Goal: Communication & Community: Answer question/provide support

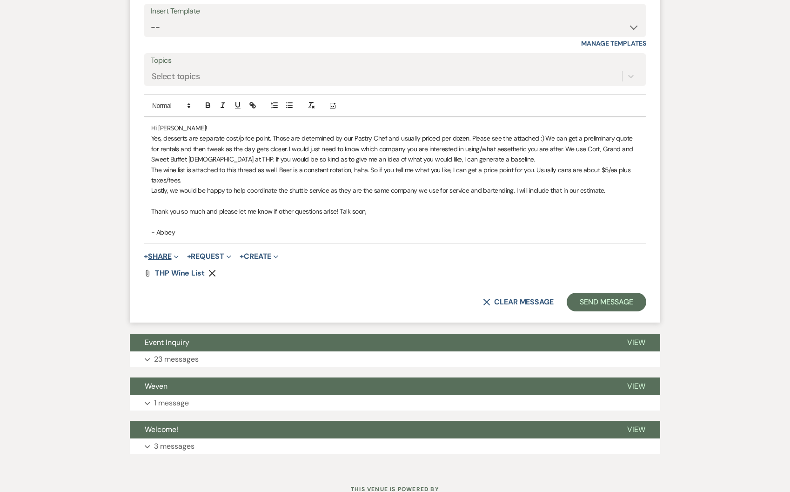
click at [175, 257] on span "Expand" at bounding box center [175, 256] width 7 height 10
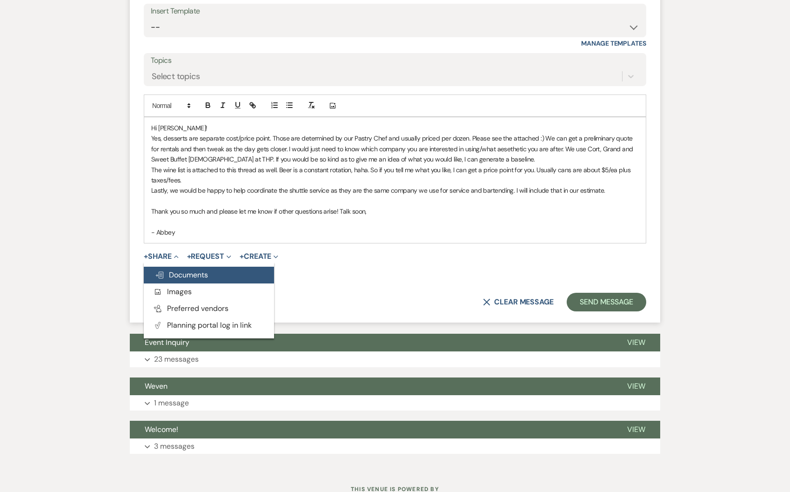
click at [179, 272] on span "Doc Upload Documents" at bounding box center [181, 275] width 53 height 10
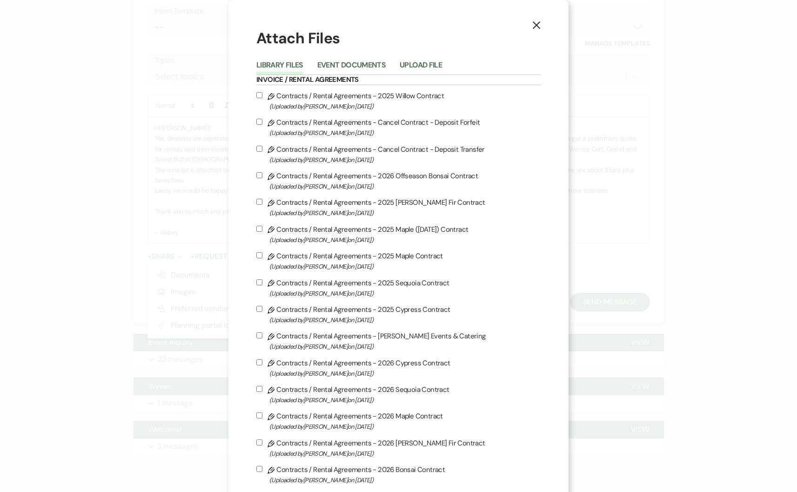
click at [431, 66] on button "Upload File" at bounding box center [421, 67] width 42 height 13
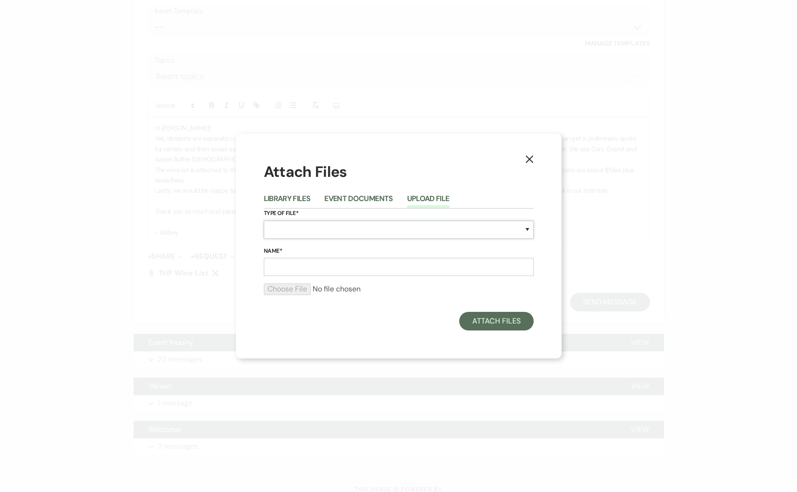
click at [350, 227] on select "Special Event Insurance Vendor Certificate of Insurance Contracts / Rental Agre…" at bounding box center [399, 230] width 270 height 18
select select "66"
click at [359, 272] on input "Name*" at bounding box center [399, 267] width 270 height 18
type input "Sweet Offerings"
click at [283, 300] on div at bounding box center [399, 292] width 270 height 19
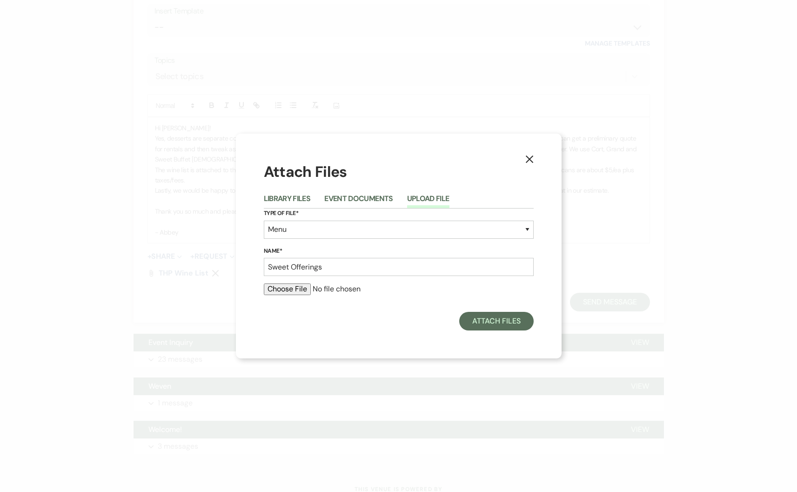
click at [281, 291] on input "file" at bounding box center [399, 288] width 270 height 11
type input "C:\fakepath\Small Bites Menu (4).pdf"
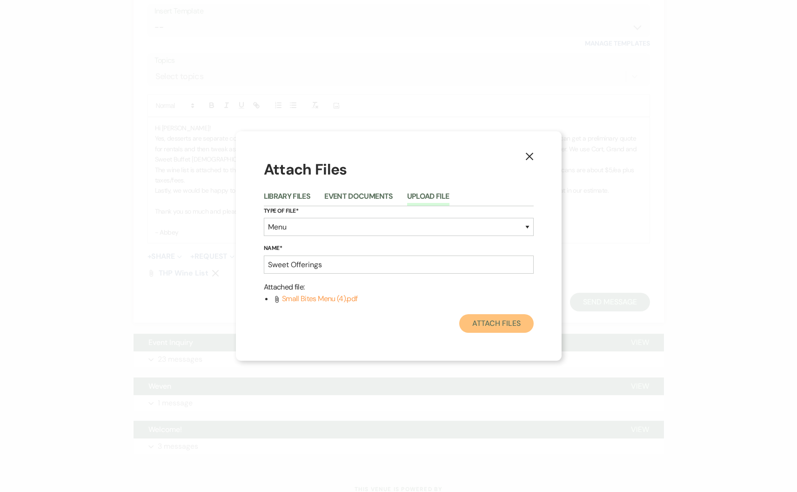
click at [523, 328] on button "Attach Files" at bounding box center [496, 323] width 74 height 19
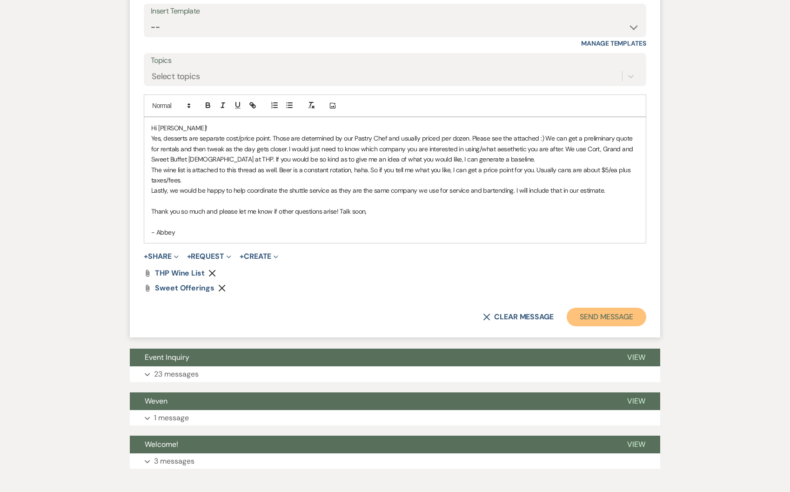
click at [616, 314] on button "Send Message" at bounding box center [607, 317] width 80 height 19
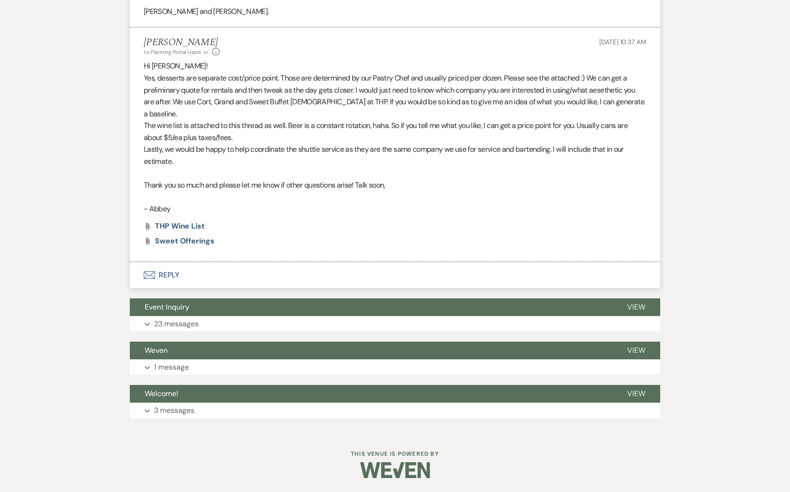
scroll to position [987, 0]
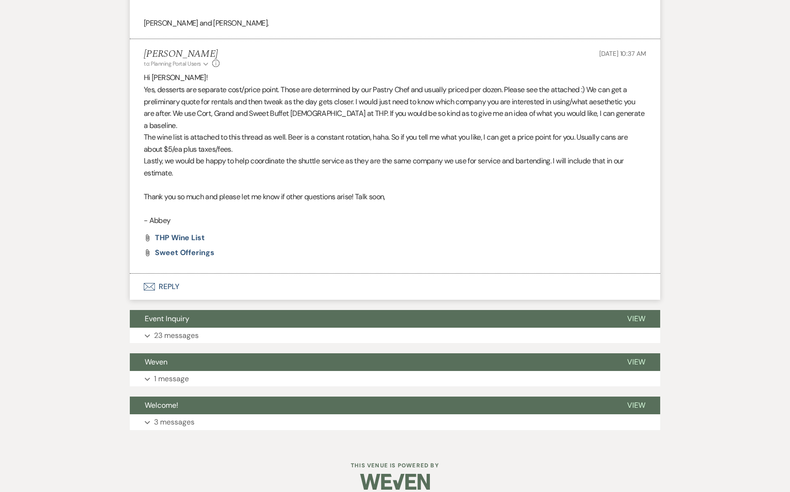
click at [178, 277] on button "Envelope Reply" at bounding box center [395, 287] width 530 height 26
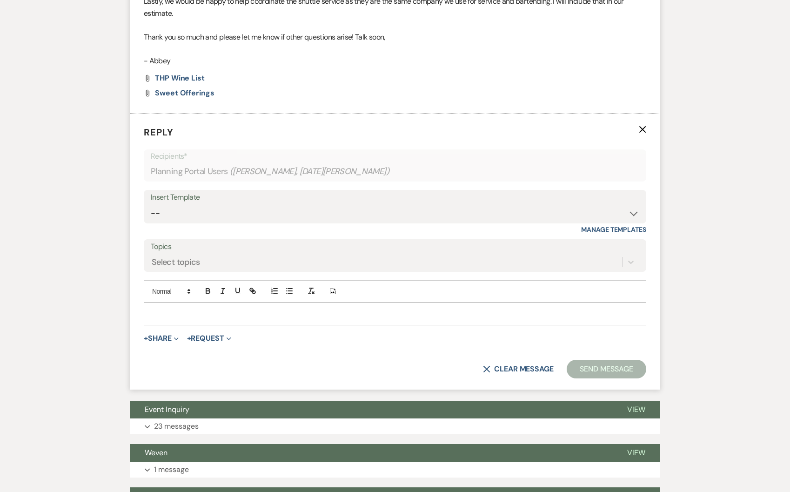
scroll to position [1150, 0]
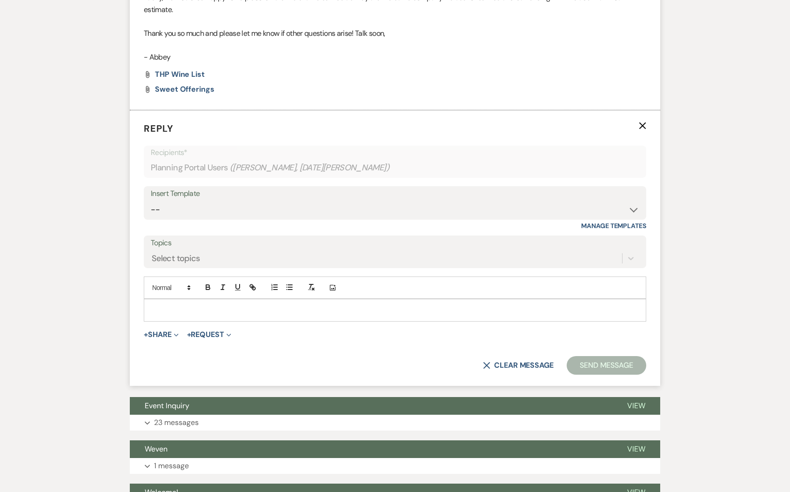
click at [215, 305] on p at bounding box center [395, 310] width 488 height 10
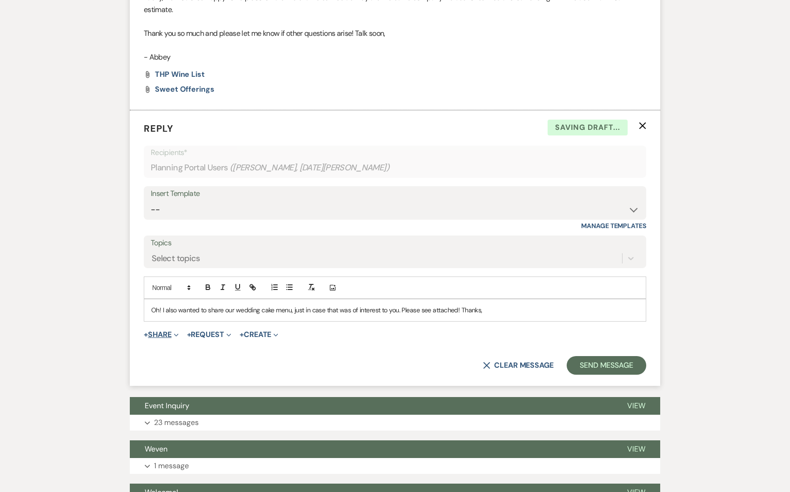
click at [157, 331] on button "+ Share Expand" at bounding box center [161, 334] width 35 height 7
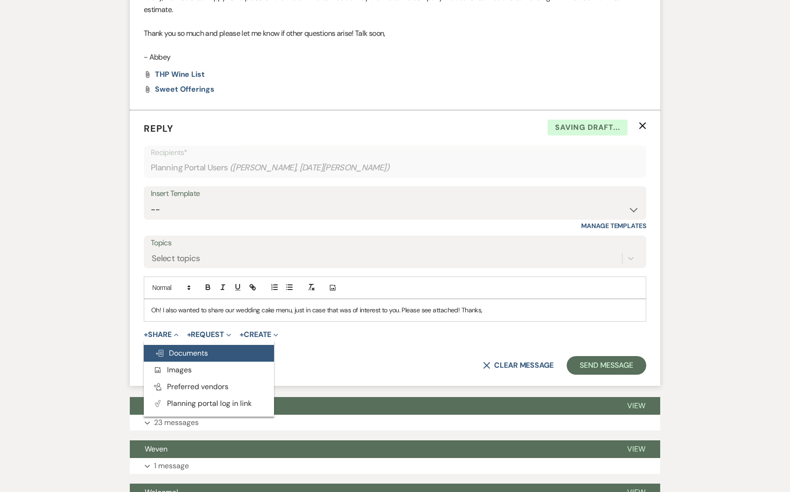
click at [165, 348] on span "Doc Upload Documents" at bounding box center [181, 353] width 53 height 10
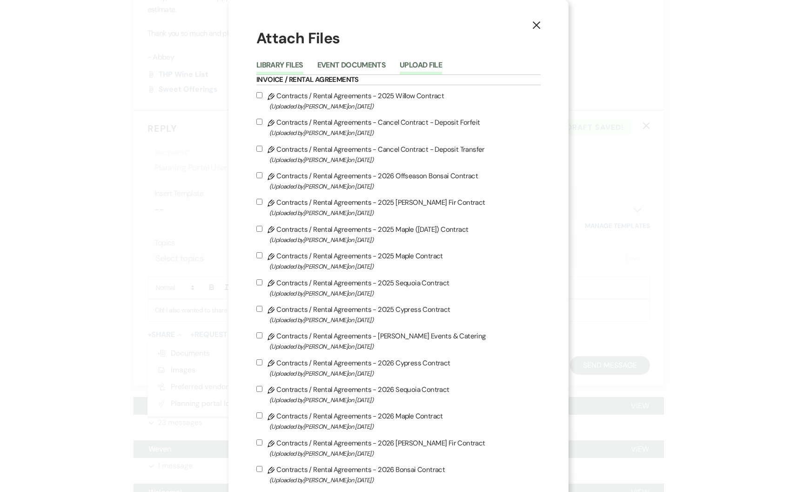
click at [413, 67] on button "Upload File" at bounding box center [421, 67] width 42 height 13
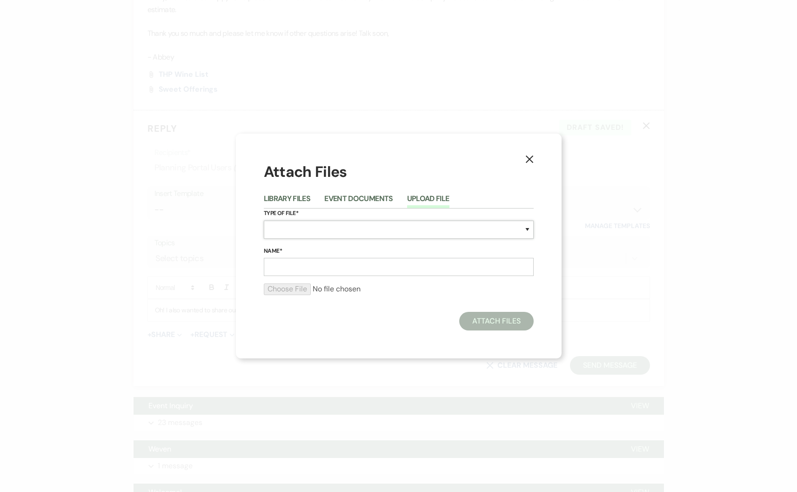
click at [336, 232] on select "Special Event Insurance Vendor Certificate of Insurance Contracts / Rental Agre…" at bounding box center [399, 230] width 270 height 18
select select "66"
click at [287, 268] on input "Name*" at bounding box center [399, 267] width 270 height 18
type input "Wedding Cake Menu"
click at [289, 287] on input "file" at bounding box center [399, 288] width 270 height 11
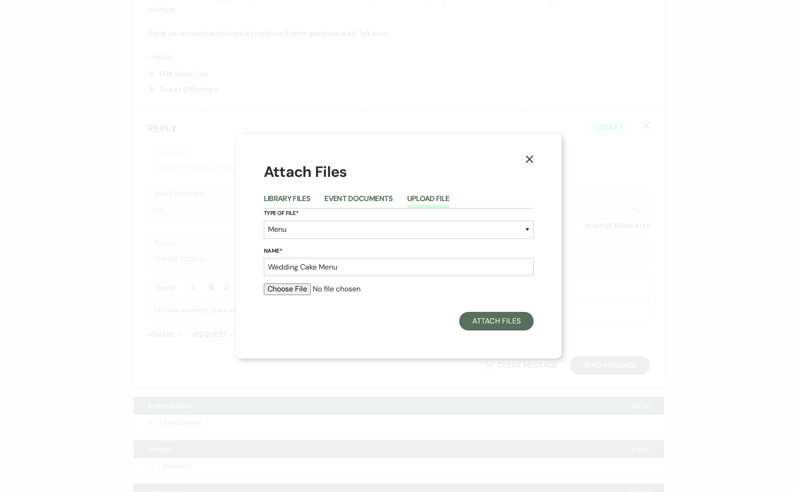
type input "C:\fakepath\Wedding Cake Menu (1).pdf"
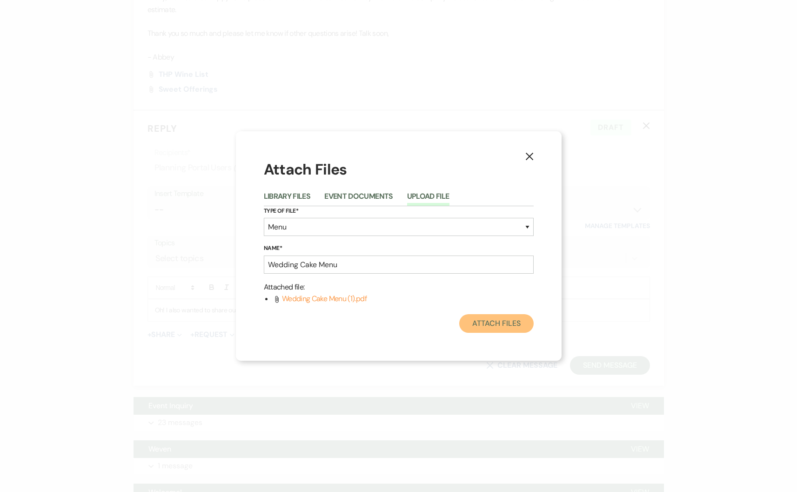
click at [488, 322] on button "Attach Files" at bounding box center [496, 323] width 74 height 19
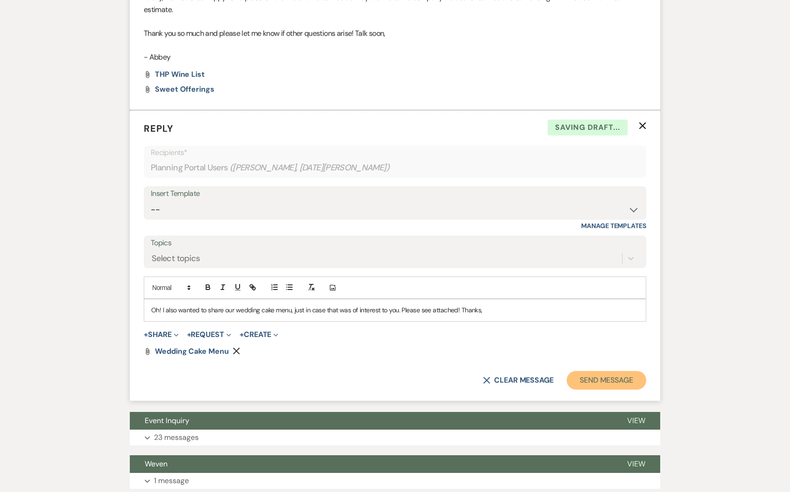
click at [640, 375] on button "Send Message" at bounding box center [607, 380] width 80 height 19
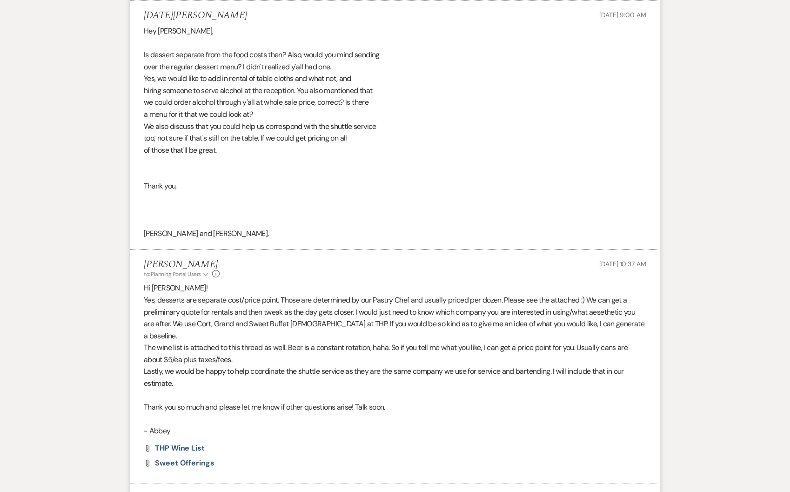
scroll to position [435, 0]
